Goal: Answer question/provide support: Share knowledge or assist other users

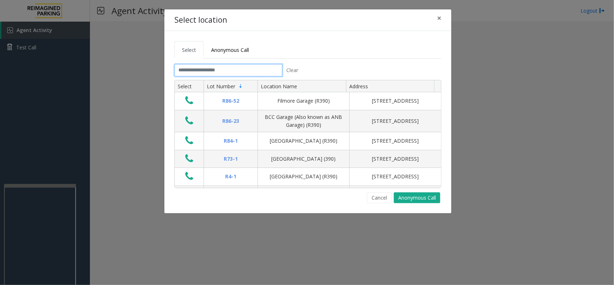
click at [249, 72] on input "text" at bounding box center [229, 70] width 108 height 12
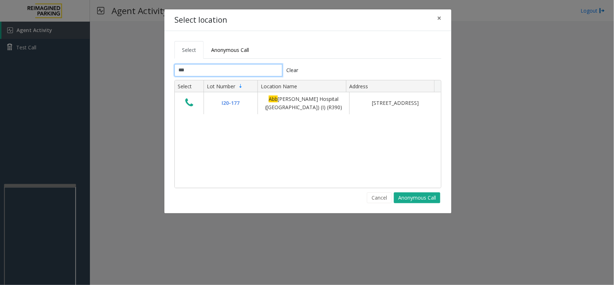
type input "***"
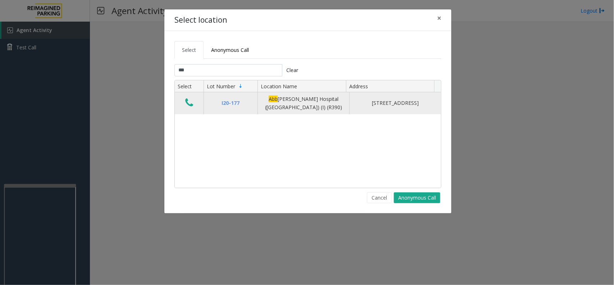
click at [184, 107] on button "Data table" at bounding box center [189, 103] width 12 height 12
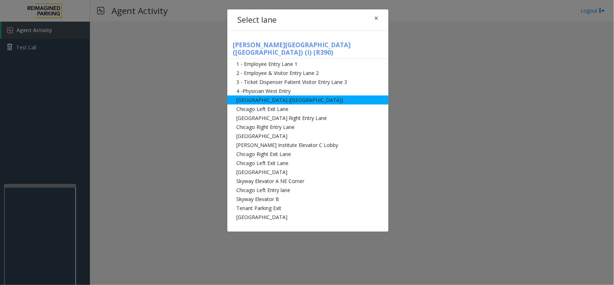
click at [297, 95] on li "[GEOGRAPHIC_DATA] ([GEOGRAPHIC_DATA])" at bounding box center [307, 99] width 161 height 9
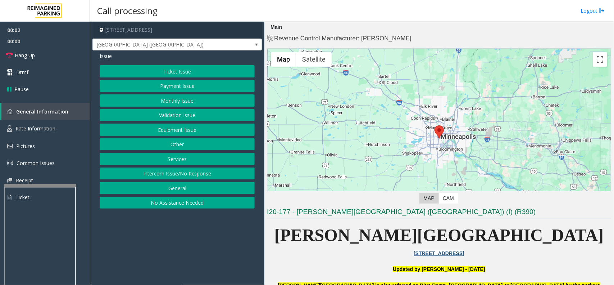
click at [202, 132] on button "Equipment Issue" at bounding box center [177, 129] width 155 height 12
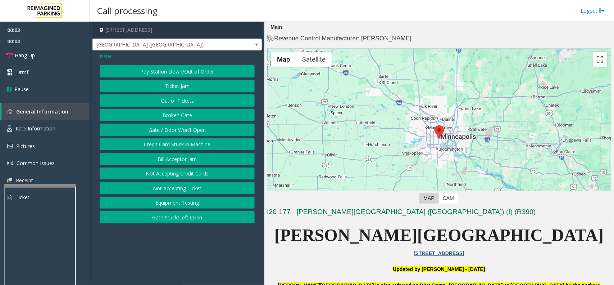
click at [196, 134] on button "Gate / Door Won't Open" at bounding box center [177, 129] width 155 height 12
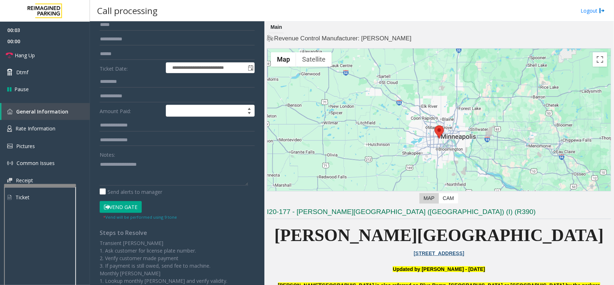
scroll to position [131, 0]
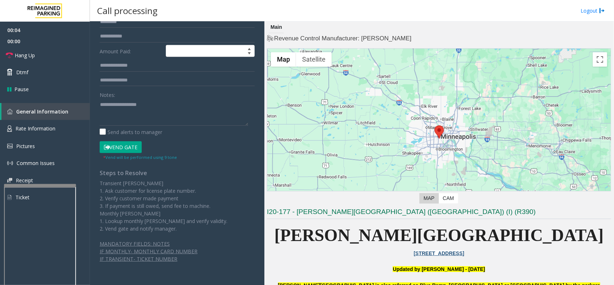
click at [125, 146] on button "Vend Gate" at bounding box center [121, 147] width 42 height 12
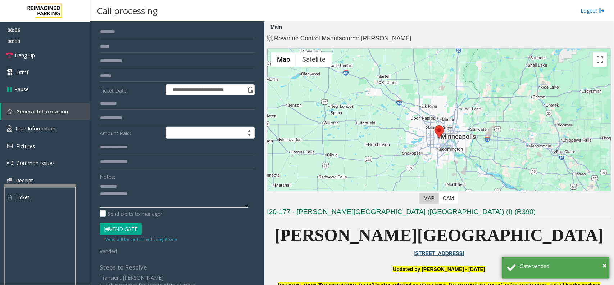
scroll to position [0, 0]
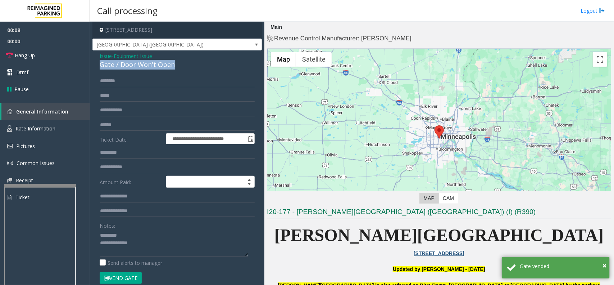
drag, startPoint x: 101, startPoint y: 65, endPoint x: 164, endPoint y: 64, distance: 63.0
click at [177, 66] on div "Gate / Door Won't Open" at bounding box center [177, 65] width 155 height 10
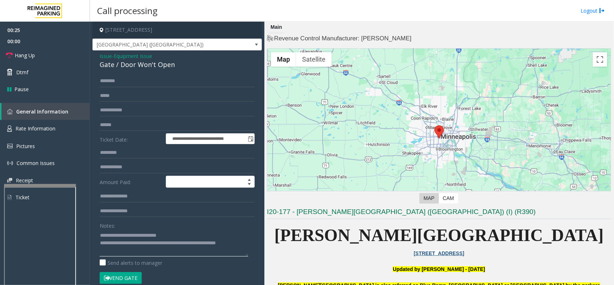
click at [202, 249] on textarea at bounding box center [174, 242] width 149 height 27
click at [45, 58] on link "Hang Up" at bounding box center [45, 55] width 90 height 17
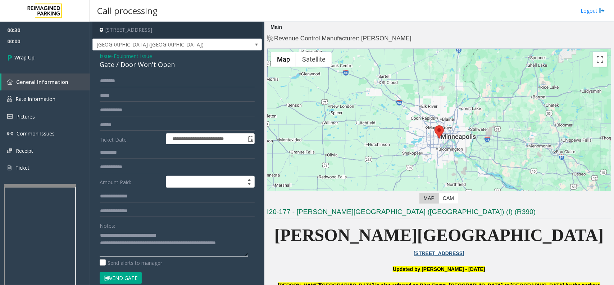
click at [137, 251] on textarea at bounding box center [174, 242] width 149 height 27
type textarea "**********"
click at [51, 60] on link "Wrap Up" at bounding box center [45, 57] width 90 height 21
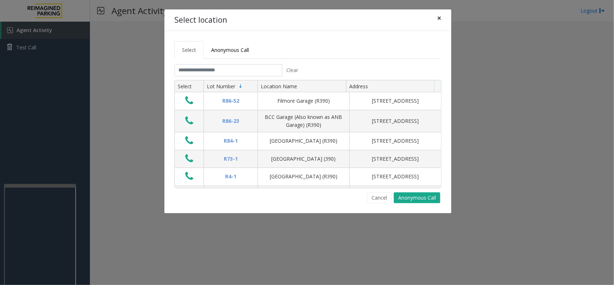
click at [440, 20] on span "×" at bounding box center [439, 18] width 4 height 10
click at [438, 18] on span "×" at bounding box center [439, 18] width 4 height 10
click at [436, 17] on button "×" at bounding box center [439, 18] width 14 height 18
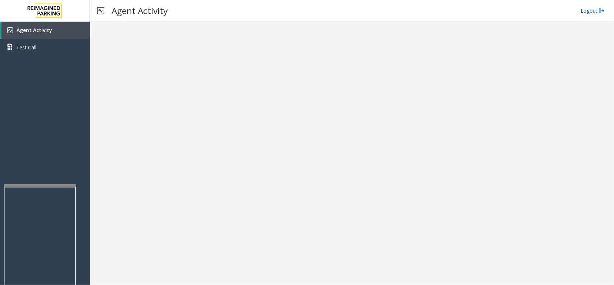
click at [584, 11] on link "Logout" at bounding box center [593, 11] width 24 height 8
